Goal: Information Seeking & Learning: Learn about a topic

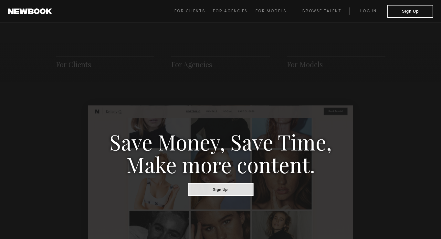
scroll to position [283, 0]
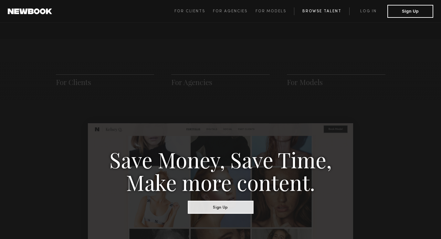
click at [314, 11] on link "Browse Talent" at bounding box center [321, 11] width 55 height 8
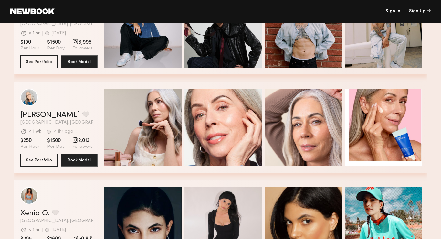
scroll to position [167, 0]
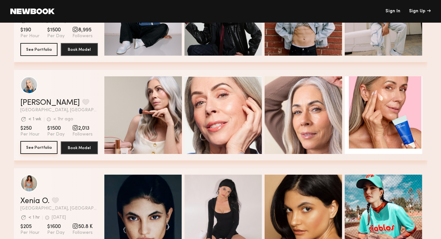
click at [44, 147] on button "See Portfolio" at bounding box center [38, 147] width 37 height 13
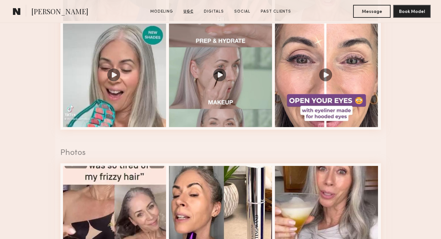
scroll to position [986, 0]
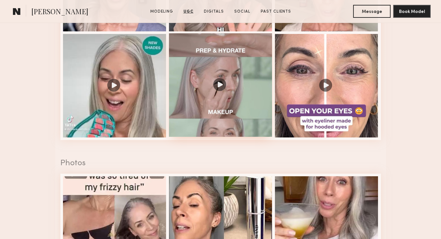
click at [236, 88] on div at bounding box center [220, 84] width 103 height 103
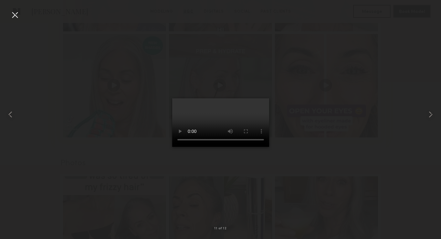
click at [14, 14] on div at bounding box center [15, 15] width 10 height 10
